Goal: Task Accomplishment & Management: Use online tool/utility

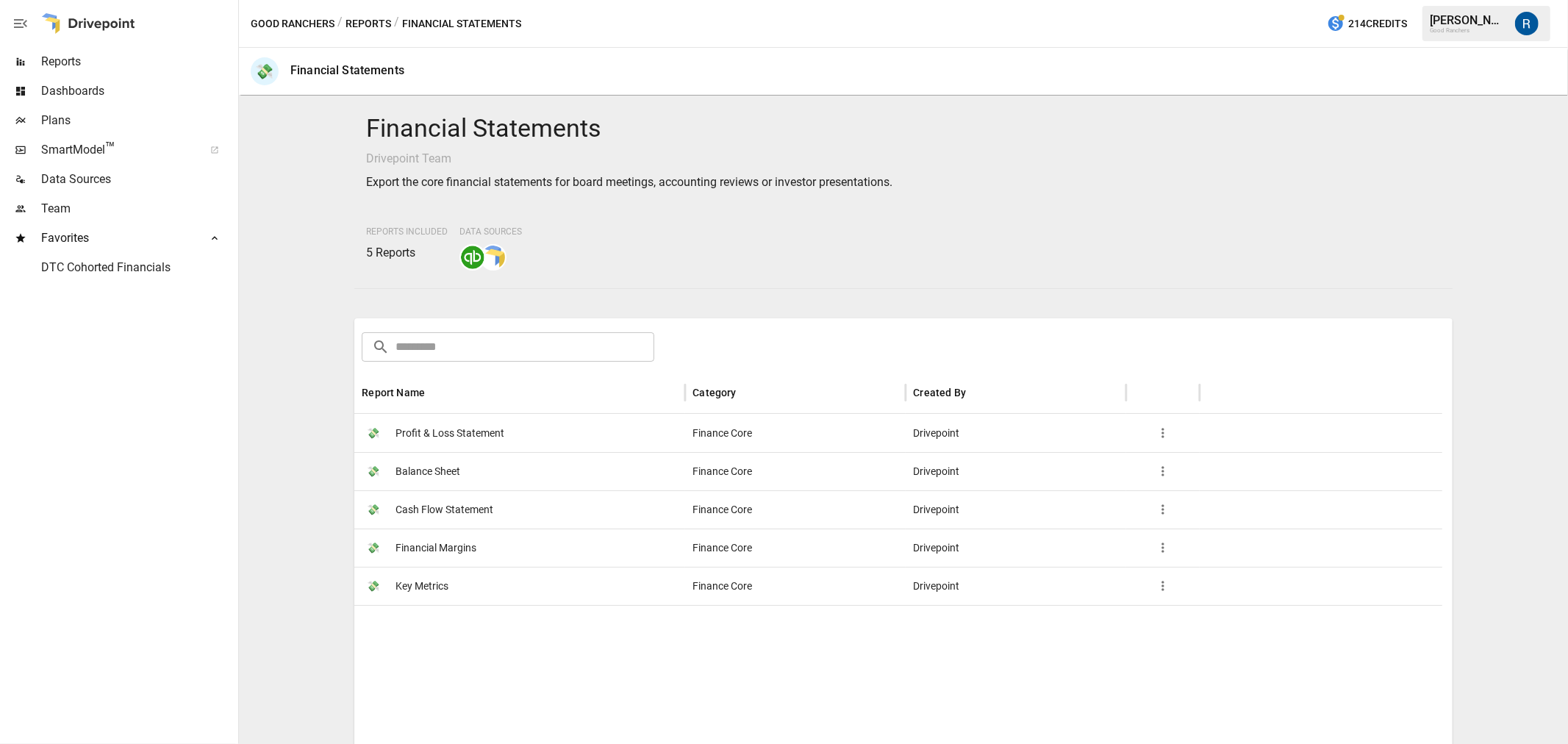
click at [475, 425] on span "Profit & Loss Statement" at bounding box center [450, 434] width 109 height 38
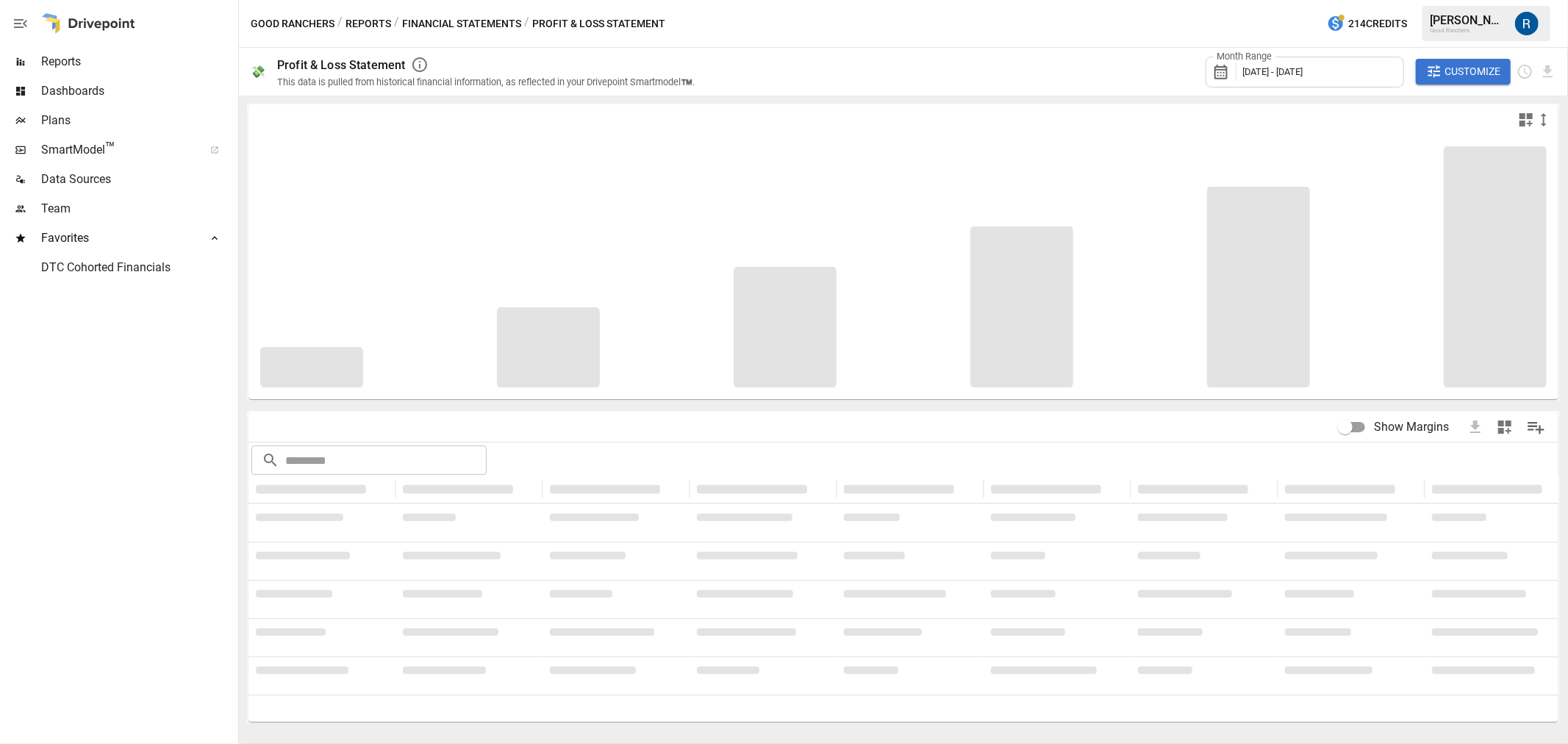
click at [1291, 63] on div "Month Range [DATE] - [DATE]" at bounding box center [1304, 71] width 199 height 31
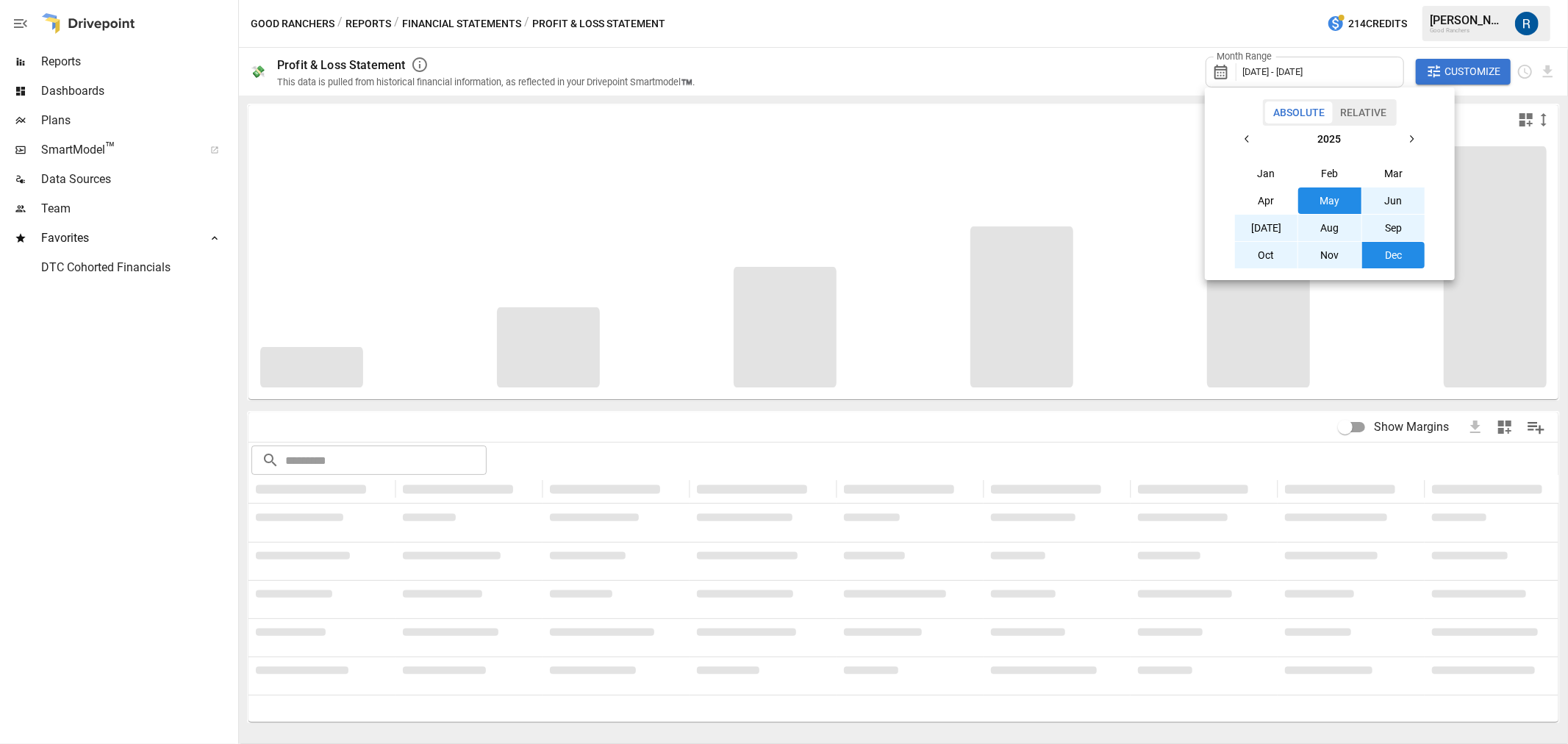
click at [1268, 170] on button "Jan" at bounding box center [1267, 173] width 63 height 27
click at [1382, 251] on button "Dec" at bounding box center [1394, 255] width 63 height 27
click at [1056, 148] on div at bounding box center [784, 372] width 1568 height 744
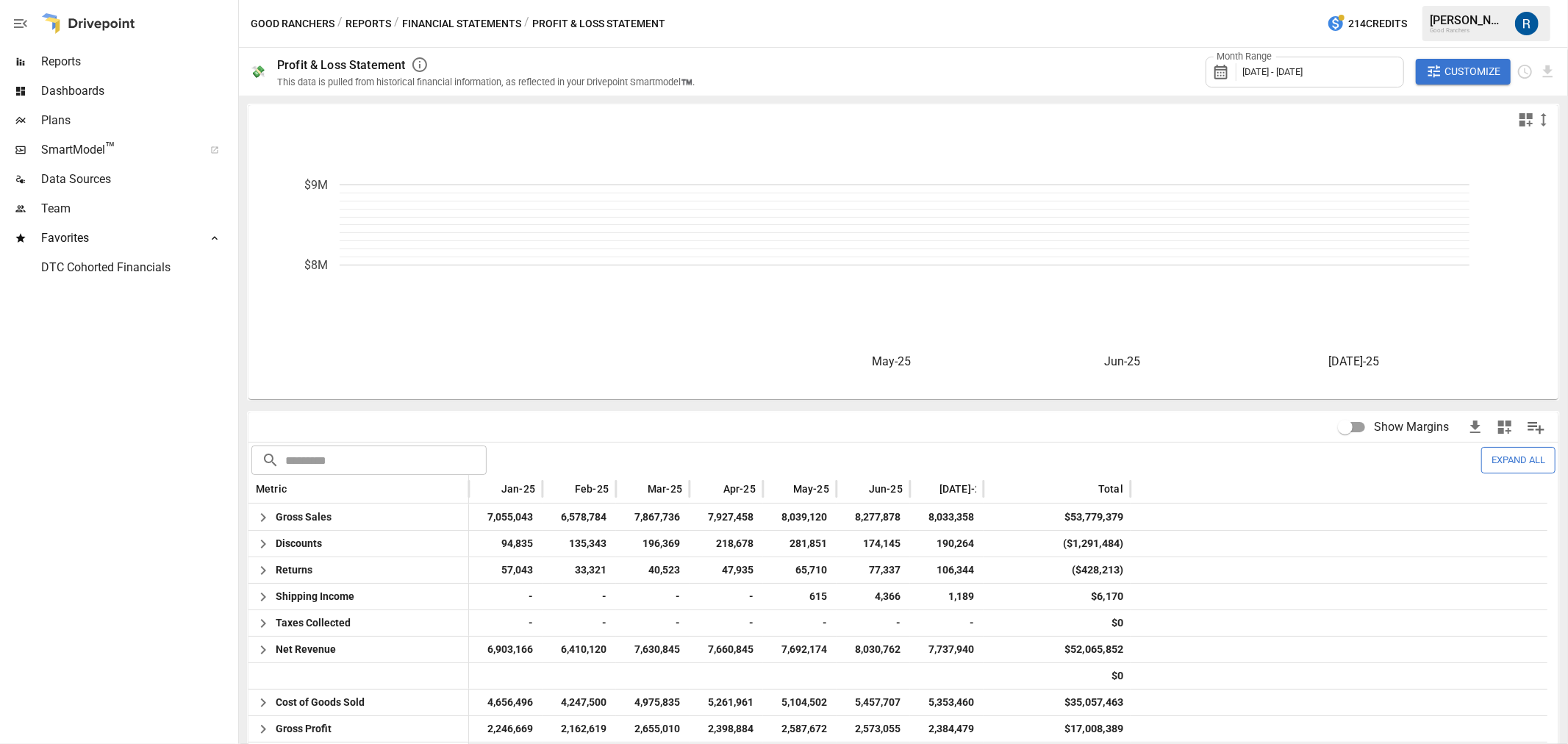
click at [1374, 421] on span "Show Margins" at bounding box center [1412, 427] width 75 height 18
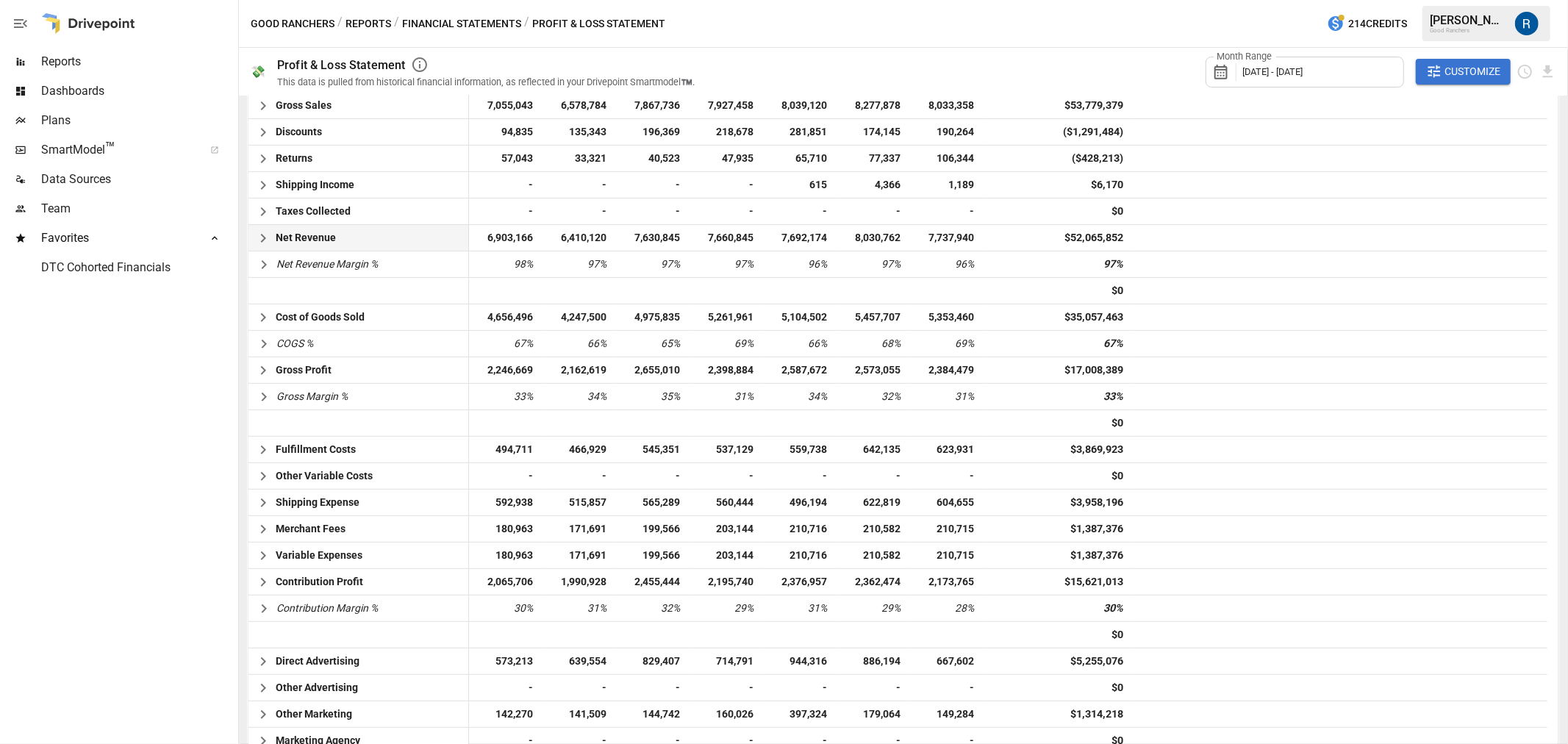
scroll to position [571, 0]
